Goal: Information Seeking & Learning: Learn about a topic

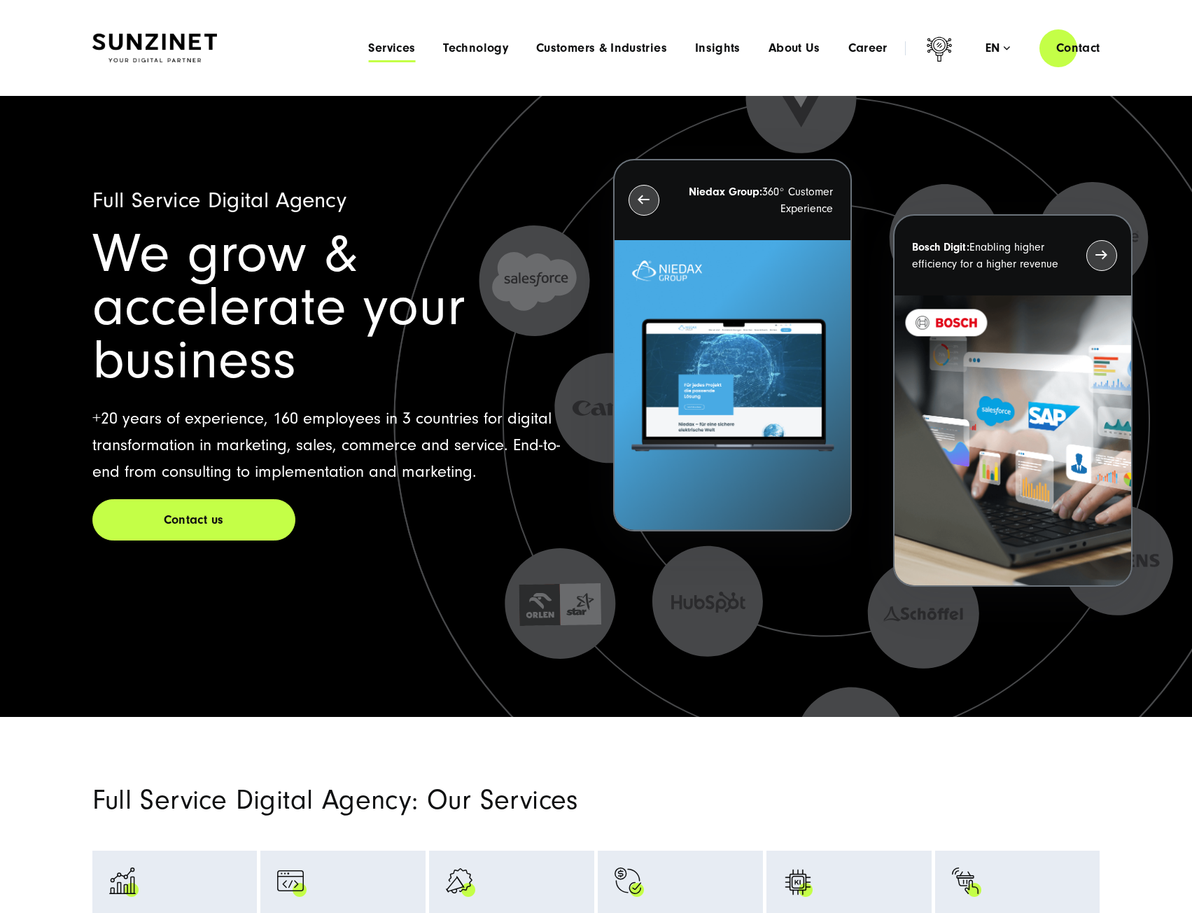
click at [384, 48] on span "Services" at bounding box center [391, 48] width 47 height 14
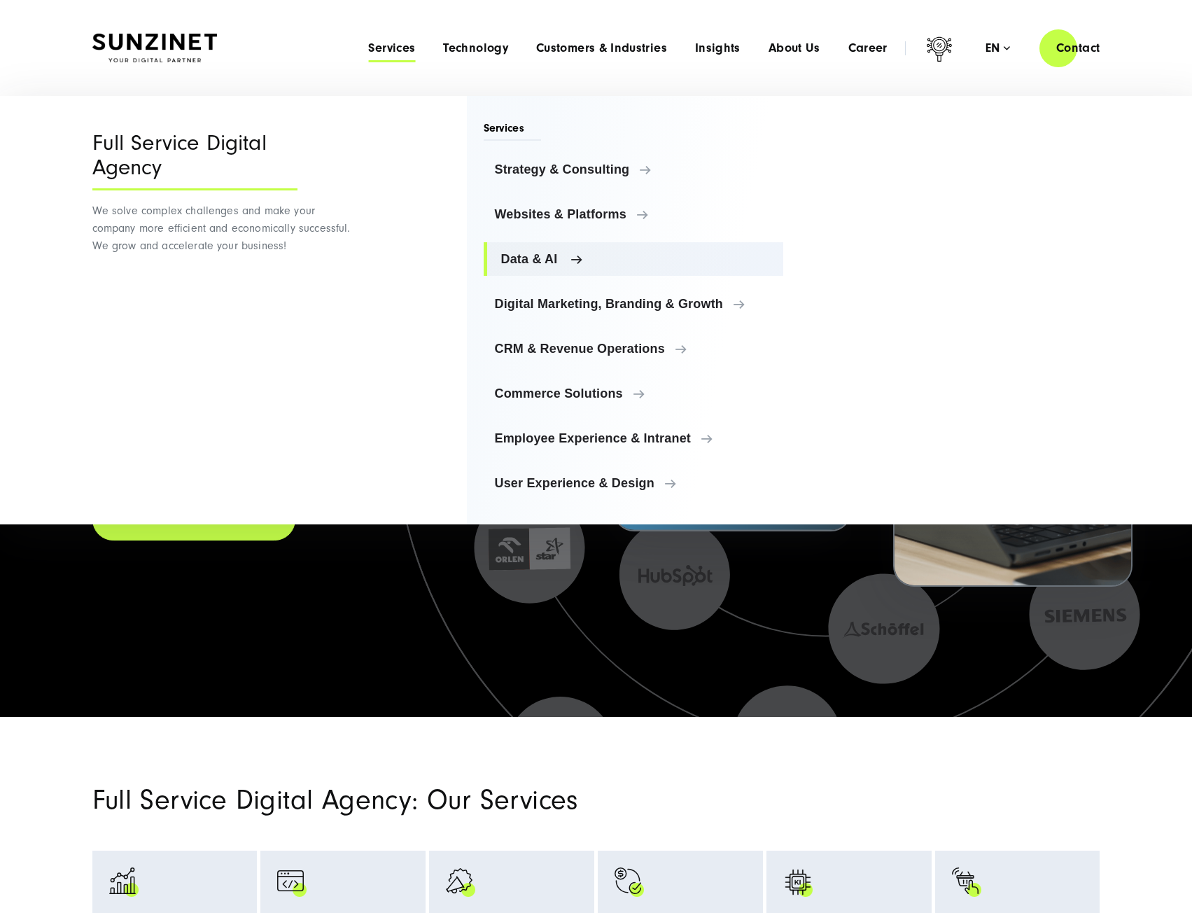
click at [545, 262] on span "Data & AI" at bounding box center [637, 259] width 272 height 14
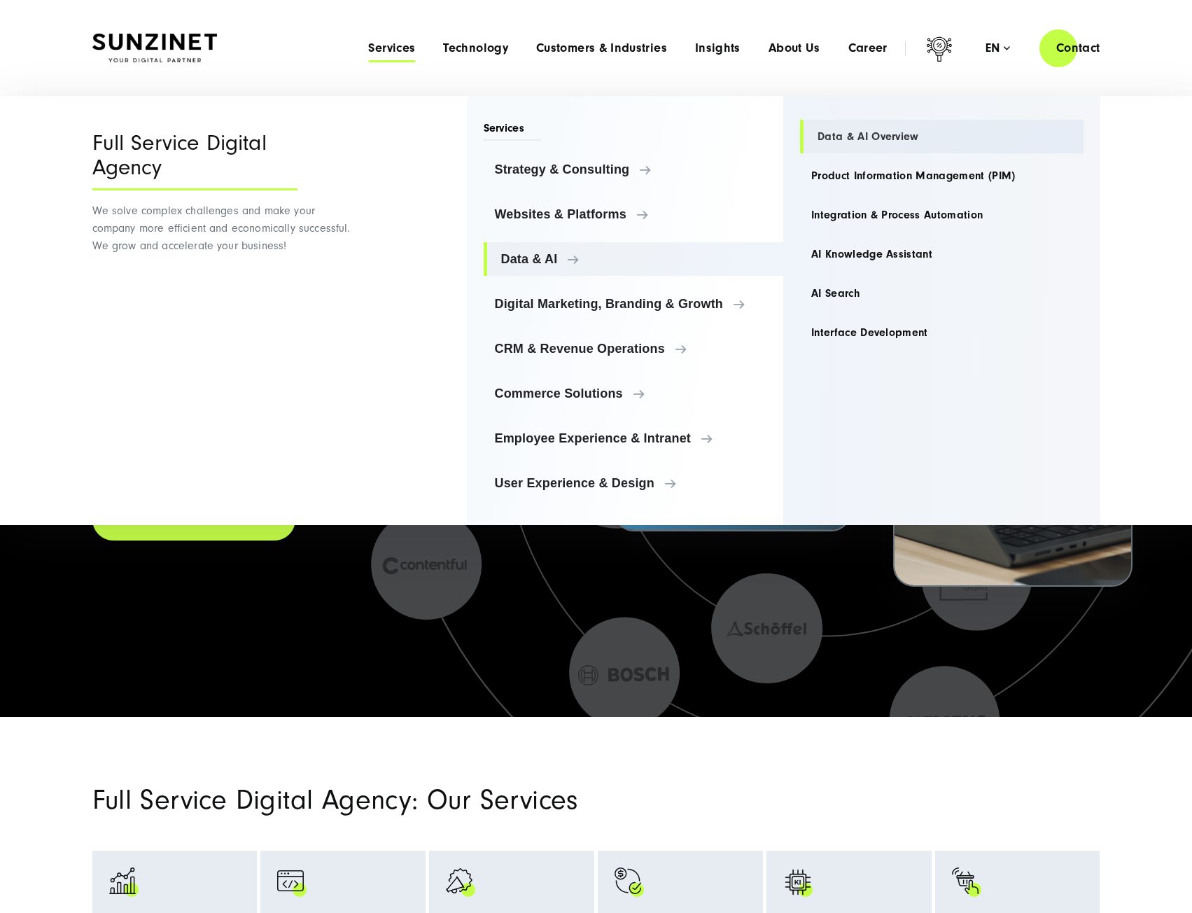
click at [885, 135] on link "Data & AI Overview" at bounding box center [942, 137] width 284 height 34
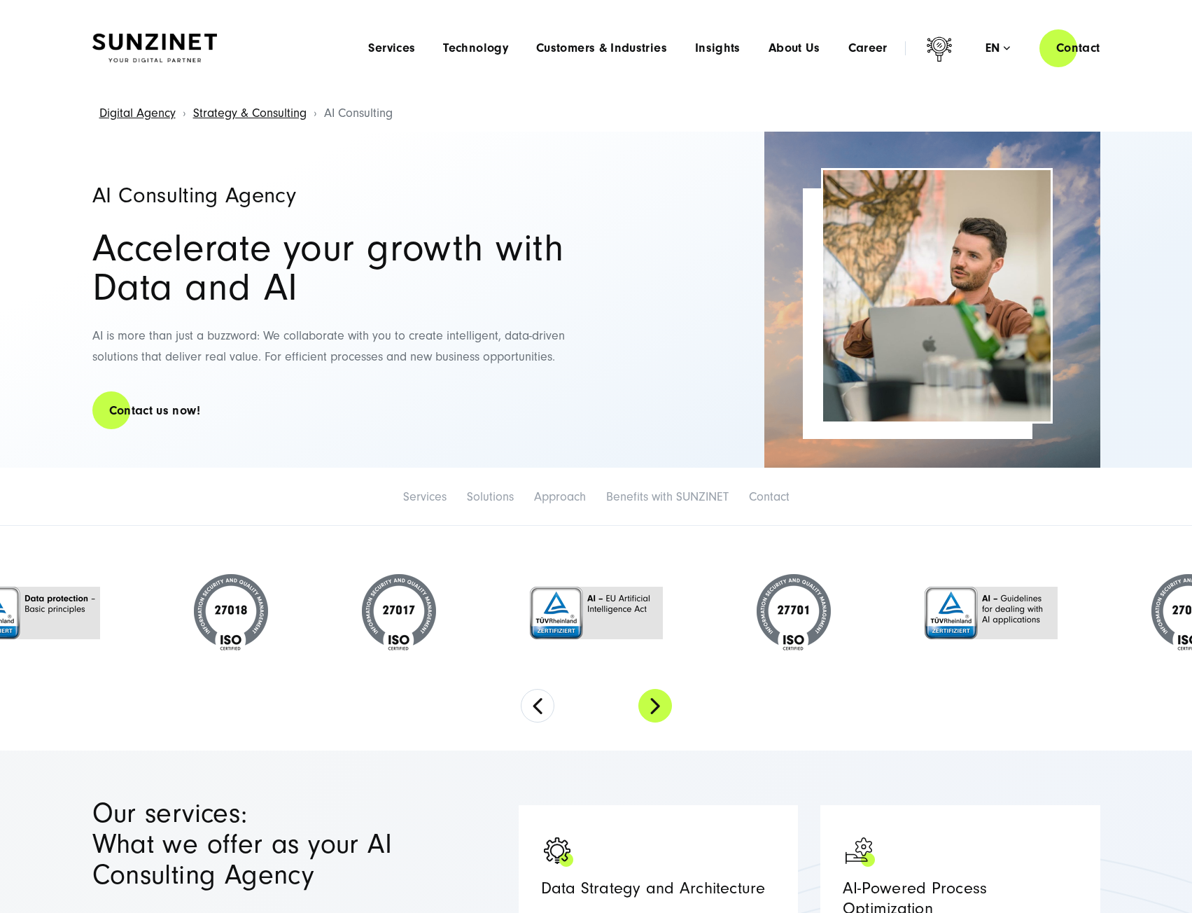
click at [669, 715] on button "Next" at bounding box center [656, 706] width 34 height 34
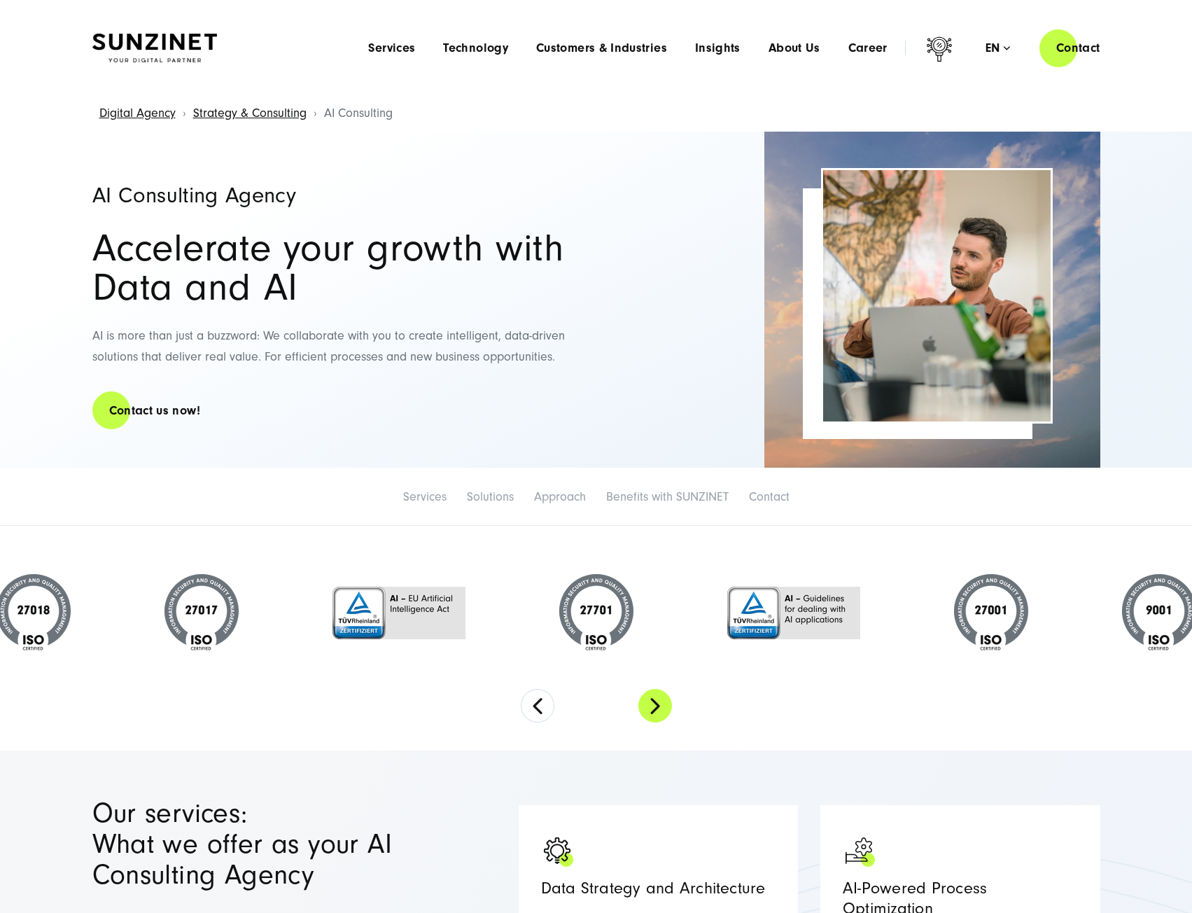
click at [666, 714] on button "Next" at bounding box center [656, 706] width 34 height 34
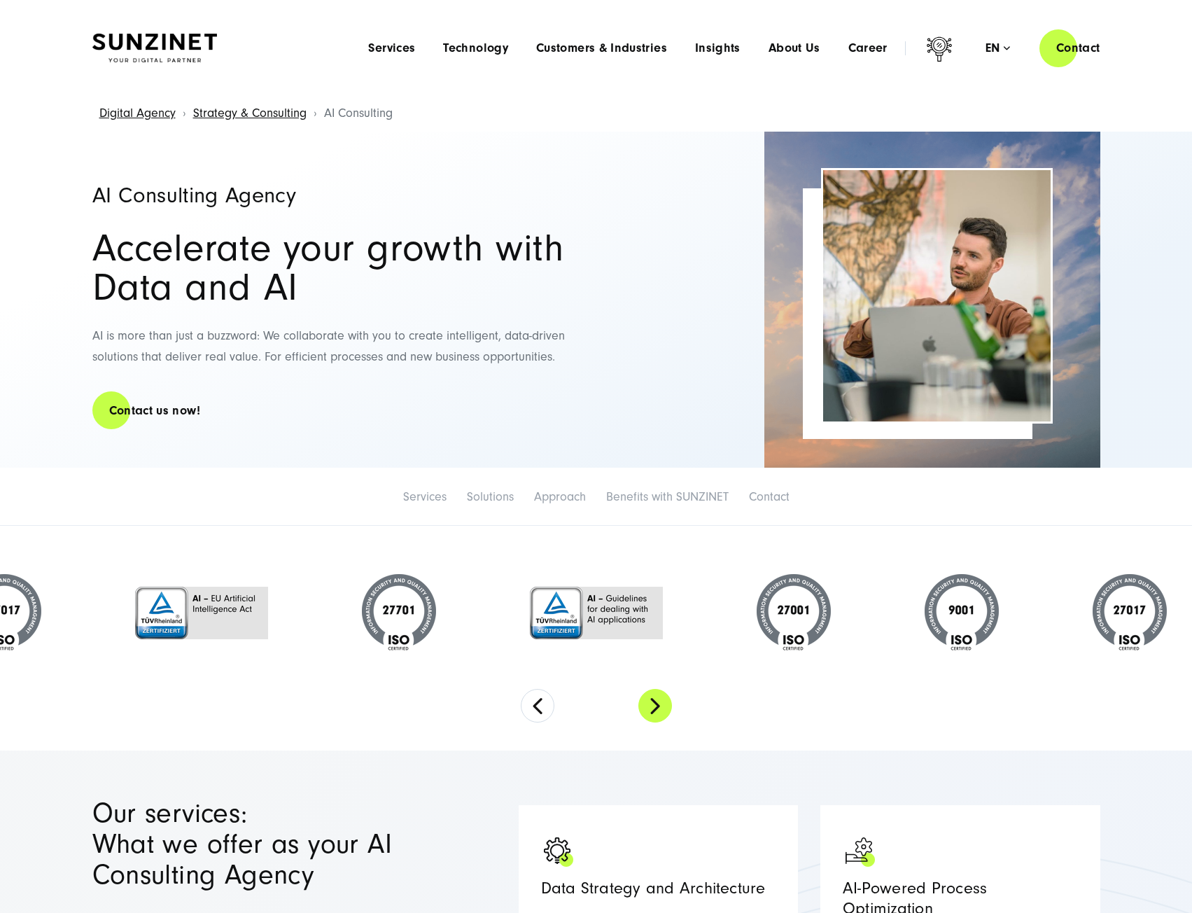
click at [666, 714] on button "Next" at bounding box center [656, 706] width 34 height 34
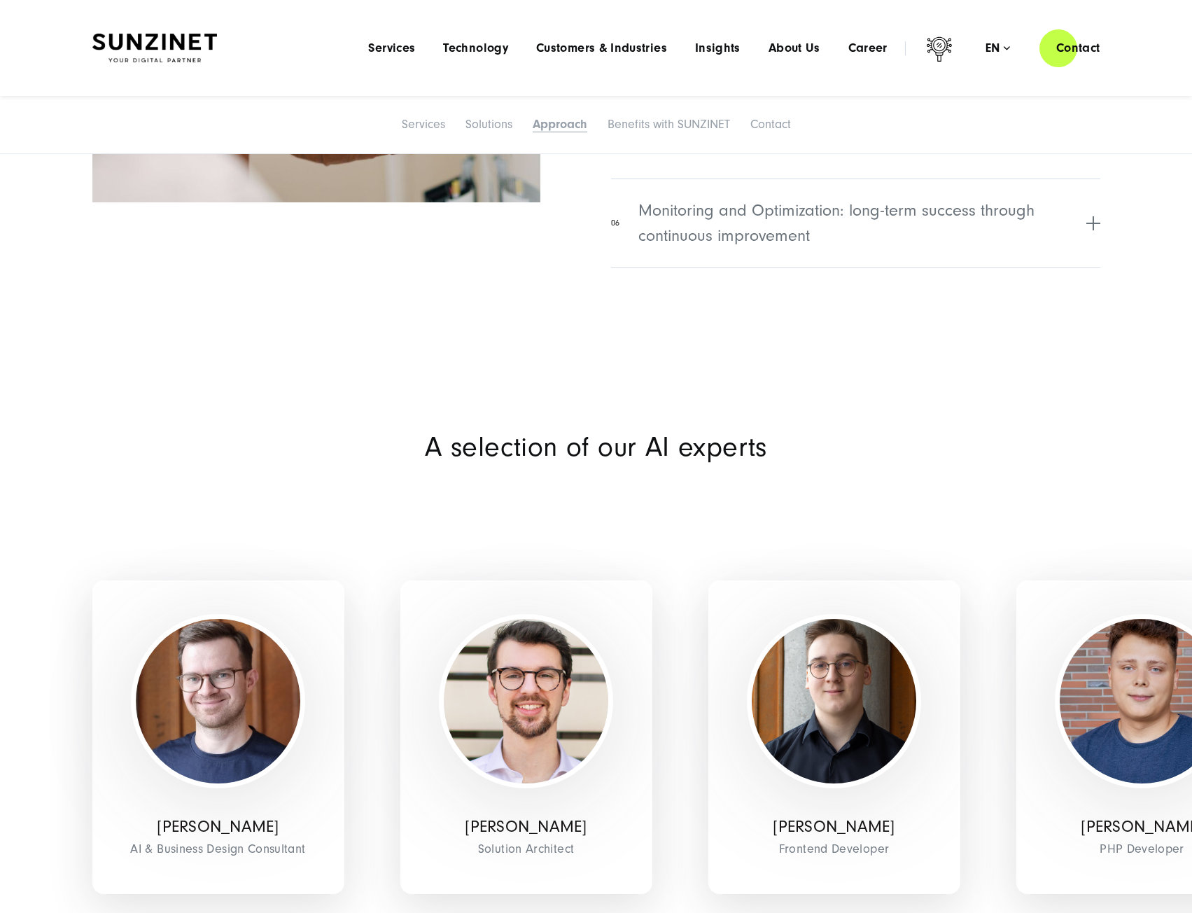
scroll to position [3991, 0]
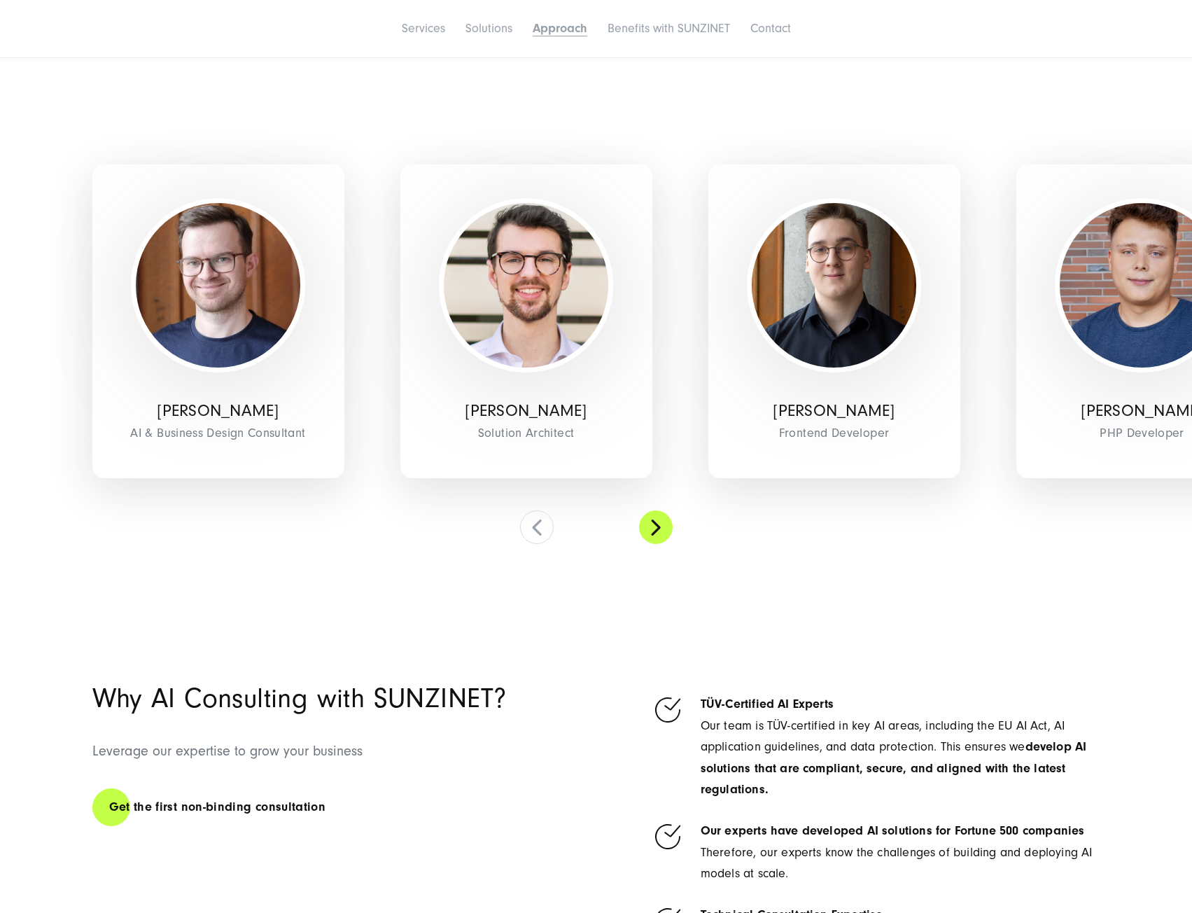
click at [656, 524] on button at bounding box center [656, 527] width 34 height 34
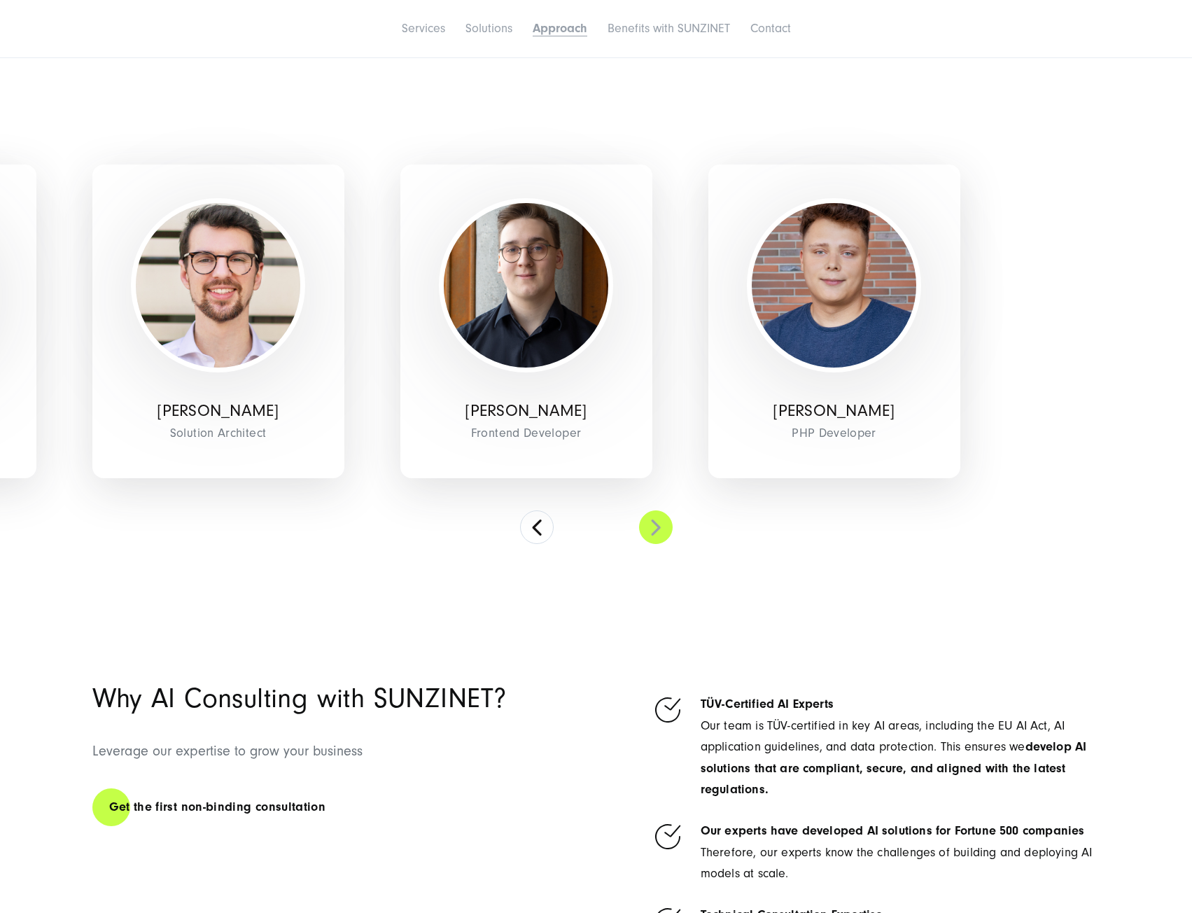
click at [656, 524] on button at bounding box center [656, 527] width 34 height 34
click at [548, 525] on button at bounding box center [537, 527] width 34 height 34
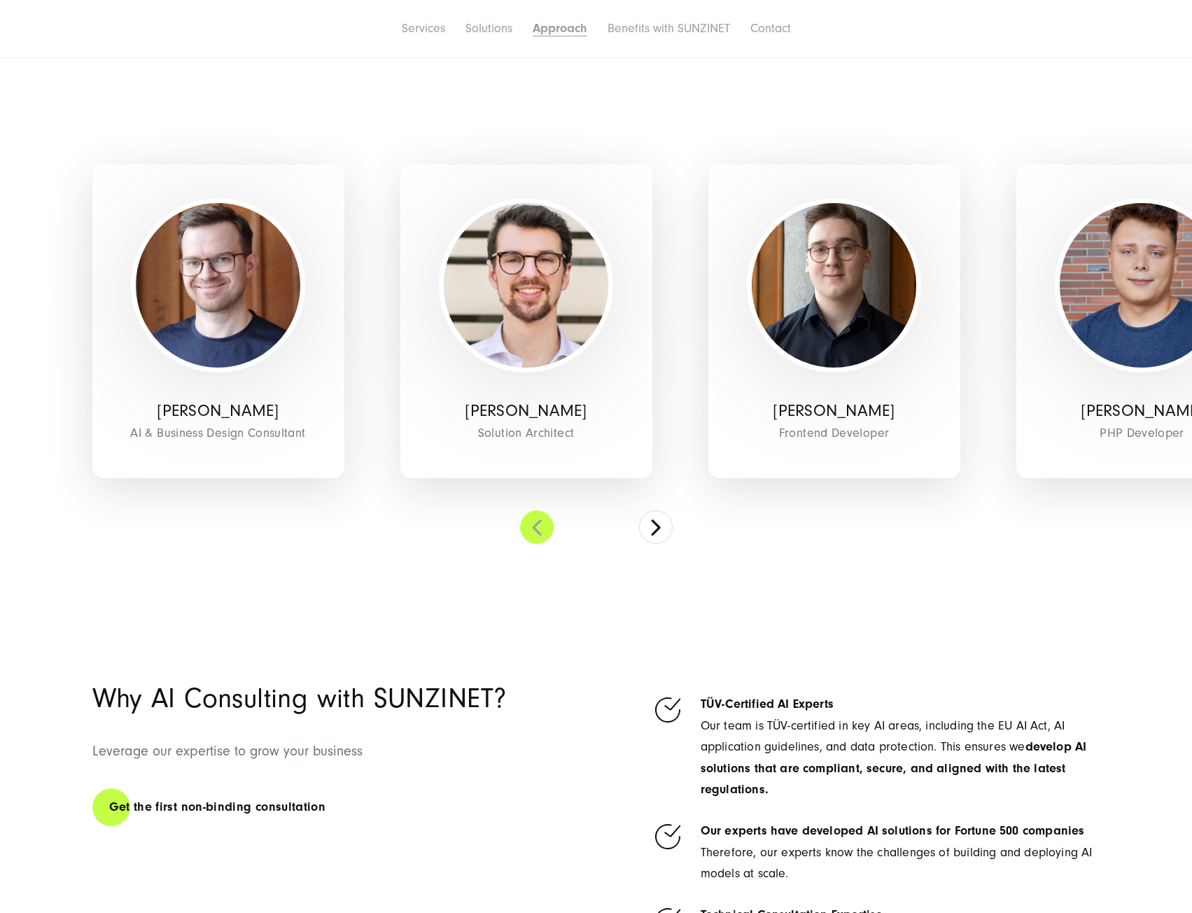
click at [548, 525] on button at bounding box center [537, 527] width 34 height 34
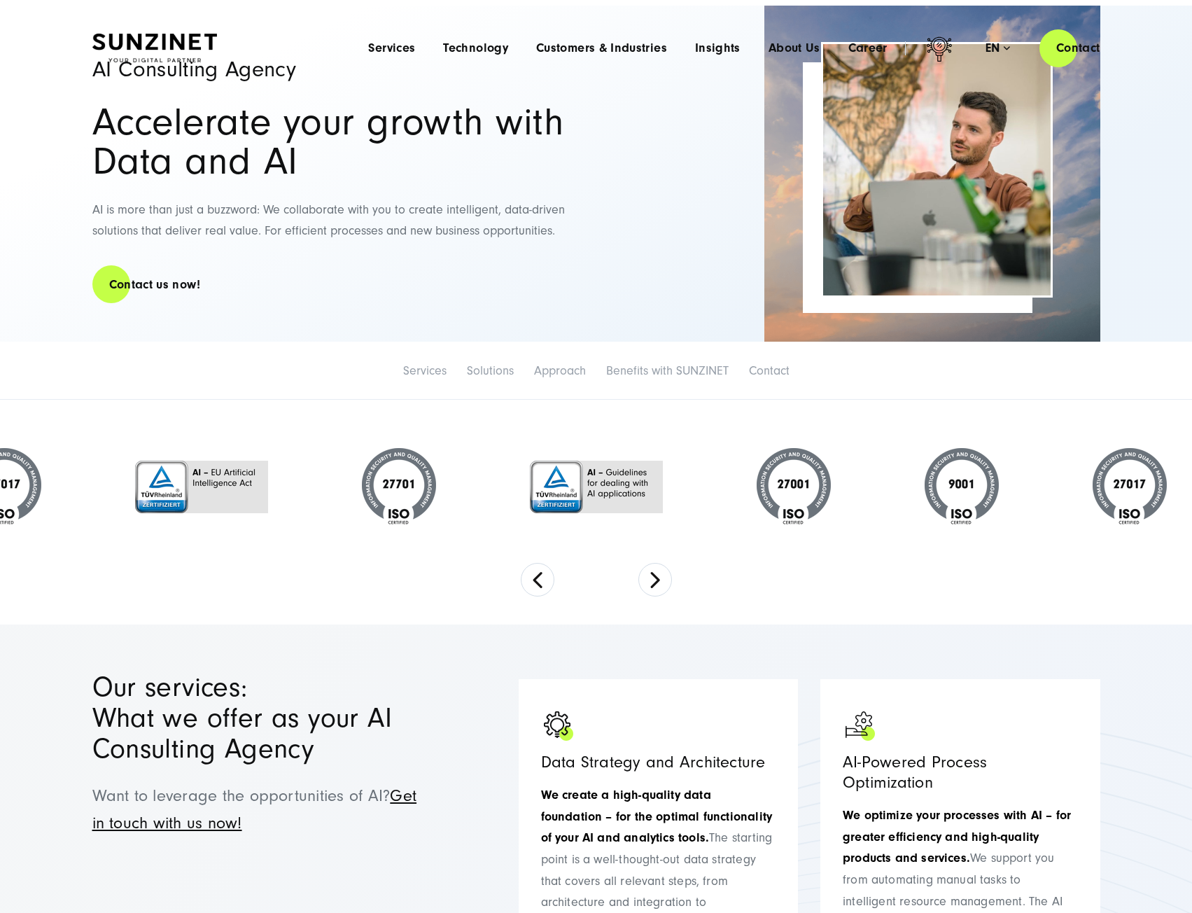
scroll to position [0, 0]
